Goal: Information Seeking & Learning: Compare options

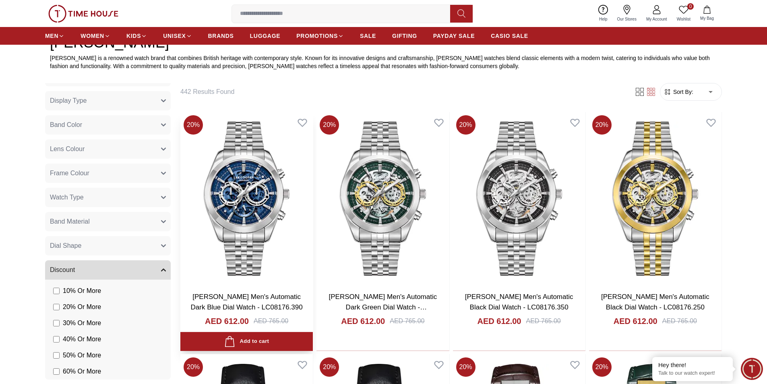
scroll to position [322, 0]
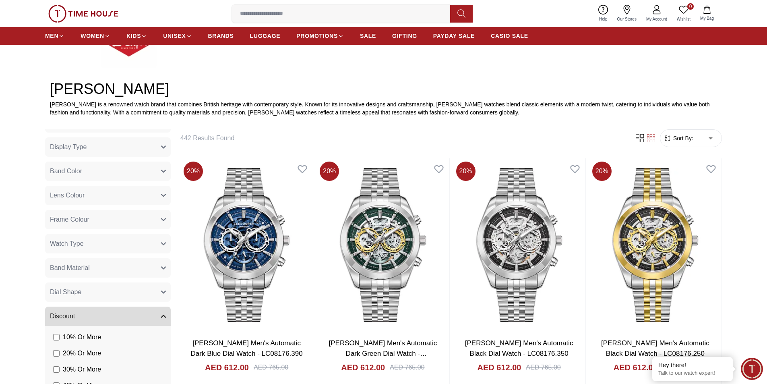
click at [678, 141] on span "Sort By:" at bounding box center [683, 138] width 22 height 8
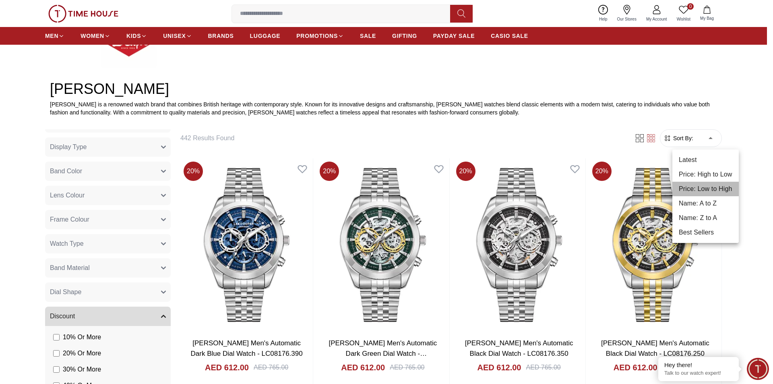
click at [692, 188] on li "Price: Low to High" at bounding box center [706, 189] width 66 height 14
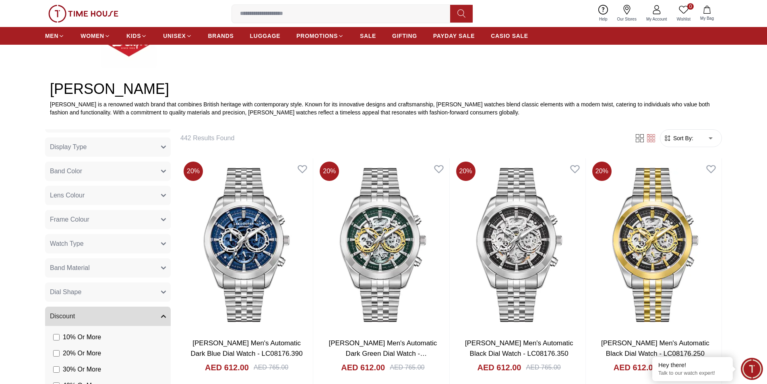
type input "*"
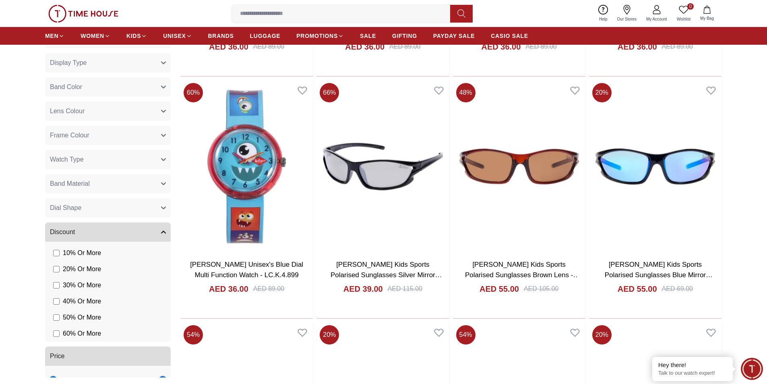
scroll to position [886, 0]
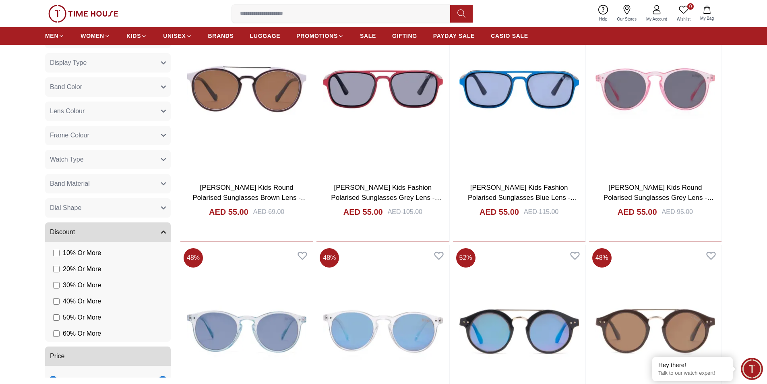
scroll to position [2417, 0]
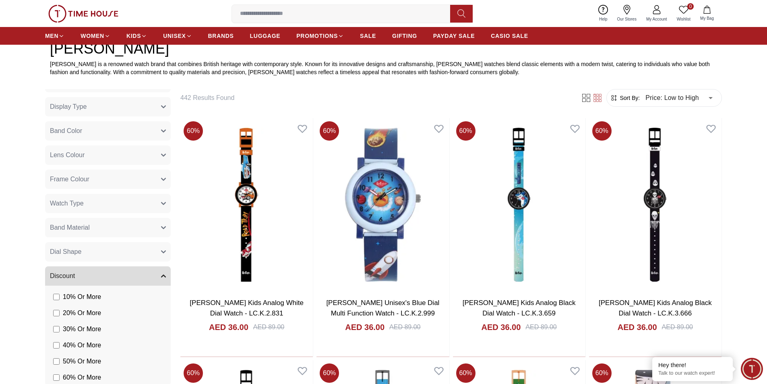
scroll to position [322, 0]
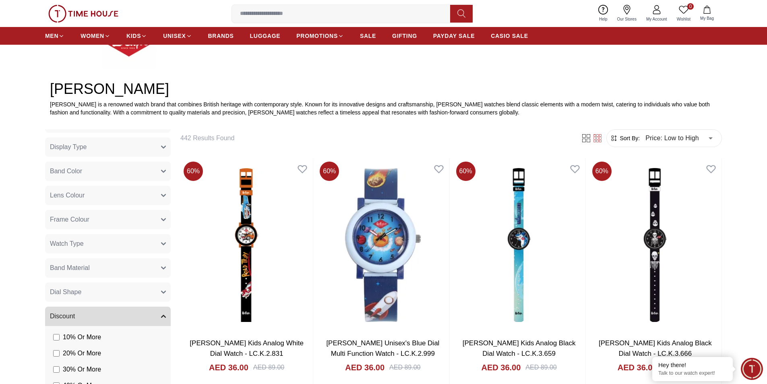
click at [66, 244] on span "Watch Type" at bounding box center [67, 244] width 34 height 10
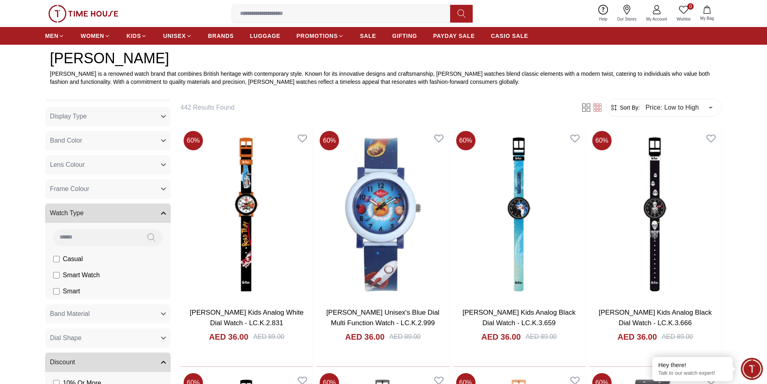
scroll to position [362, 0]
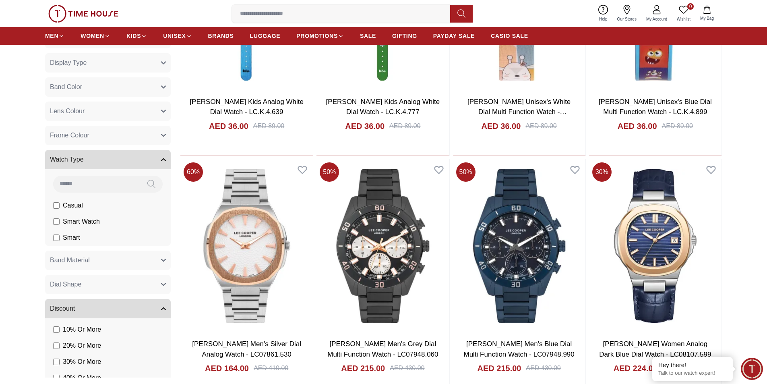
scroll to position [806, 0]
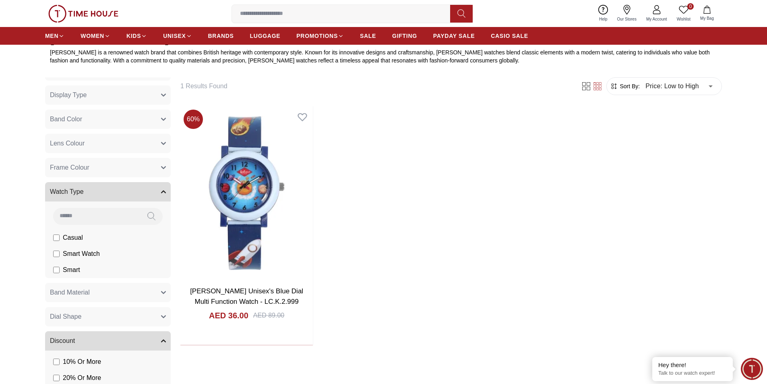
scroll to position [345, 0]
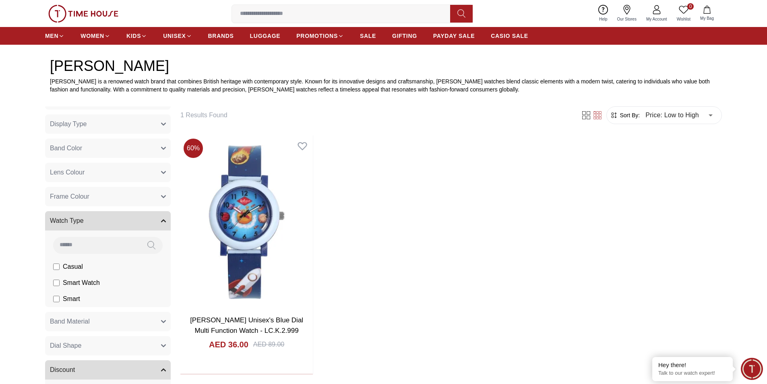
click at [60, 300] on label "Smart" at bounding box center [66, 299] width 27 height 10
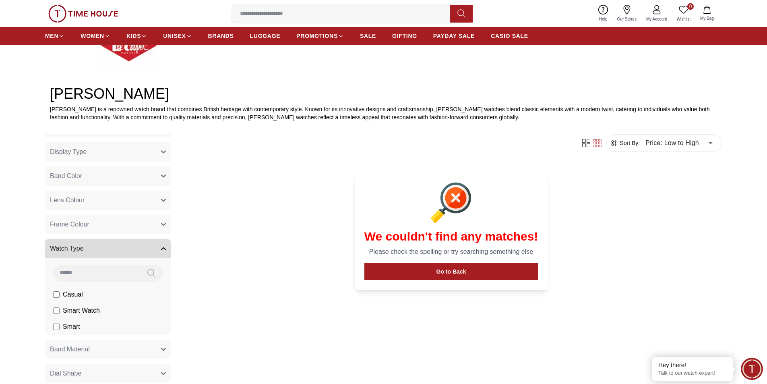
scroll to position [345, 0]
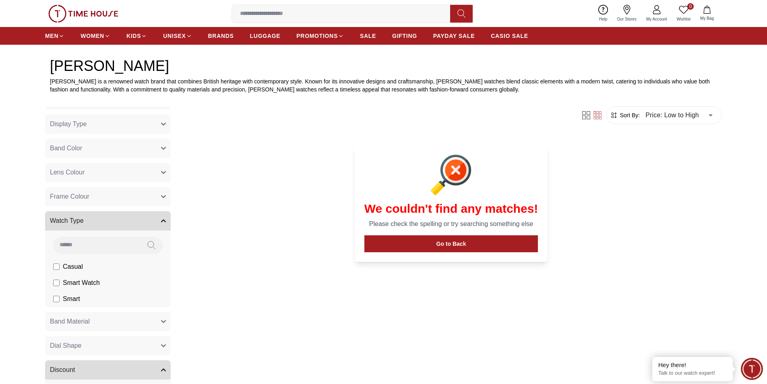
click at [53, 265] on li "Casual" at bounding box center [109, 267] width 122 height 16
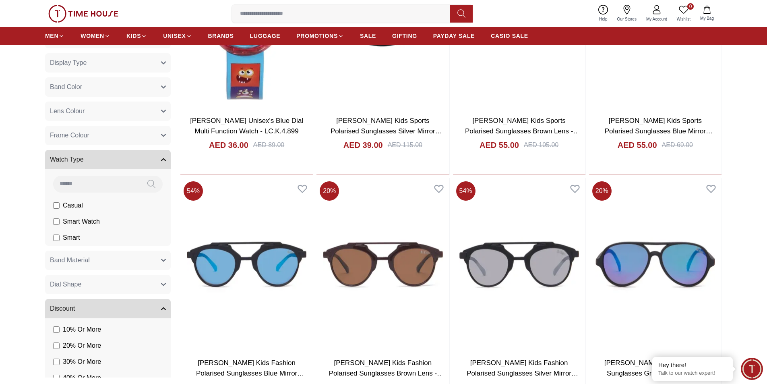
scroll to position [1030, 0]
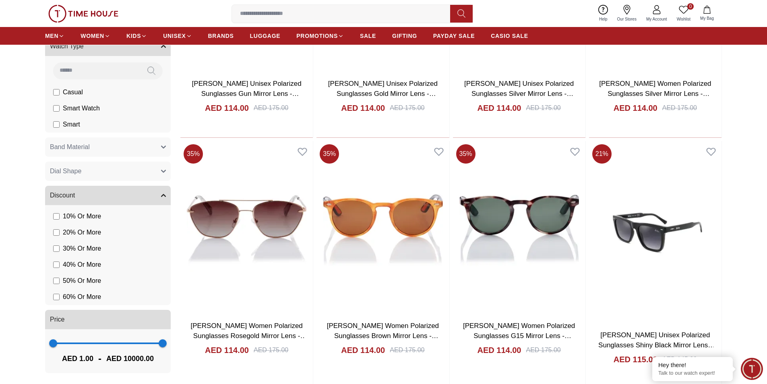
scroll to position [3033, 0]
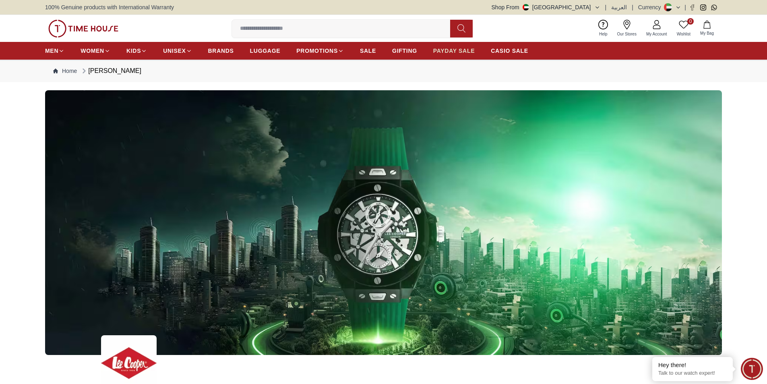
click at [449, 51] on span "PAYDAY SALE" at bounding box center [453, 51] width 41 height 8
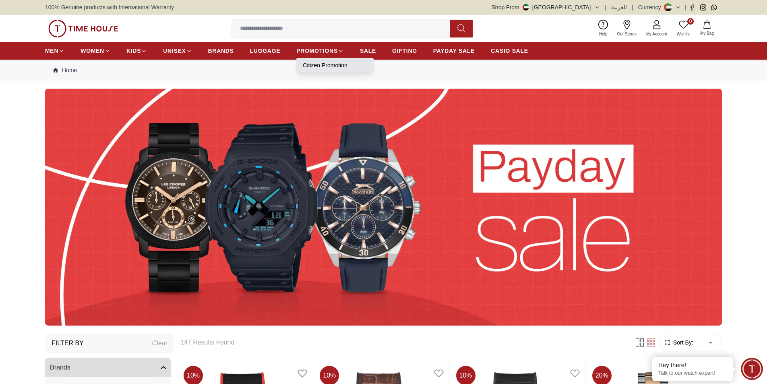
click at [309, 66] on link "Citizen Promotion" at bounding box center [335, 65] width 64 height 8
